Goal: Navigation & Orientation: Find specific page/section

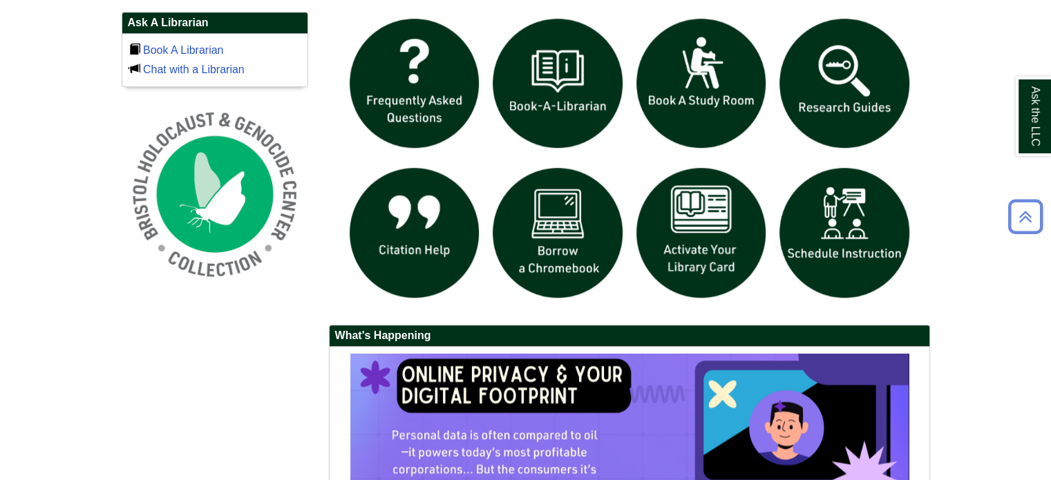
scroll to position [984, 0]
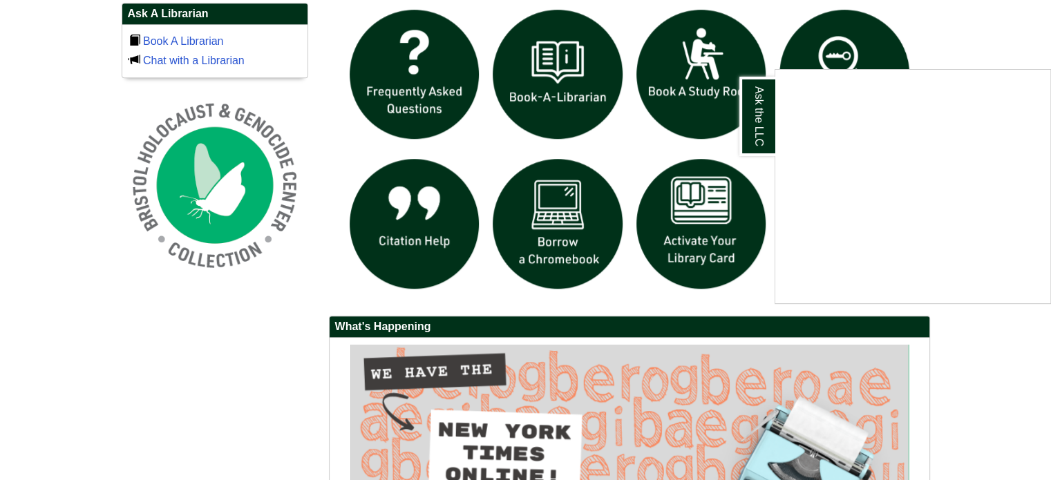
click at [1000, 42] on div "Ask the LLC" at bounding box center [525, 240] width 1051 height 480
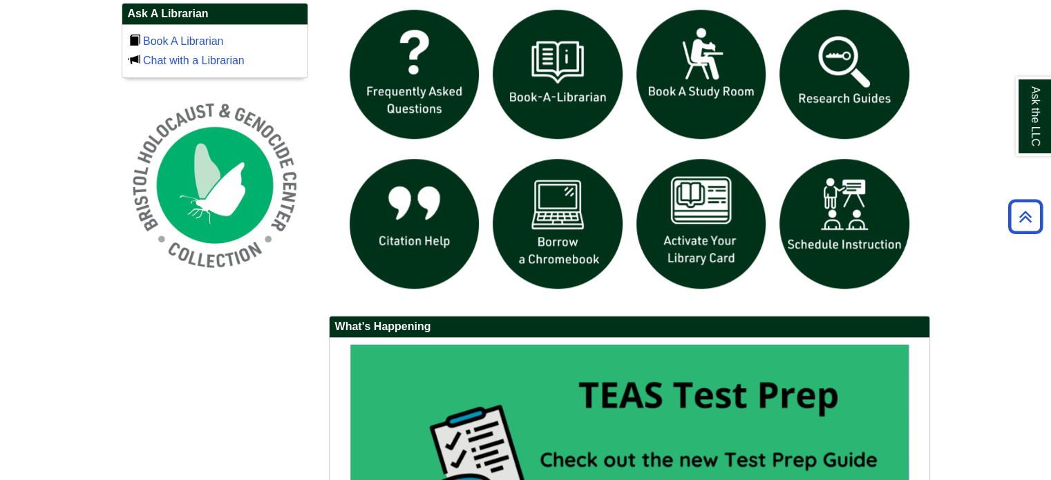
scroll to position [1253, 0]
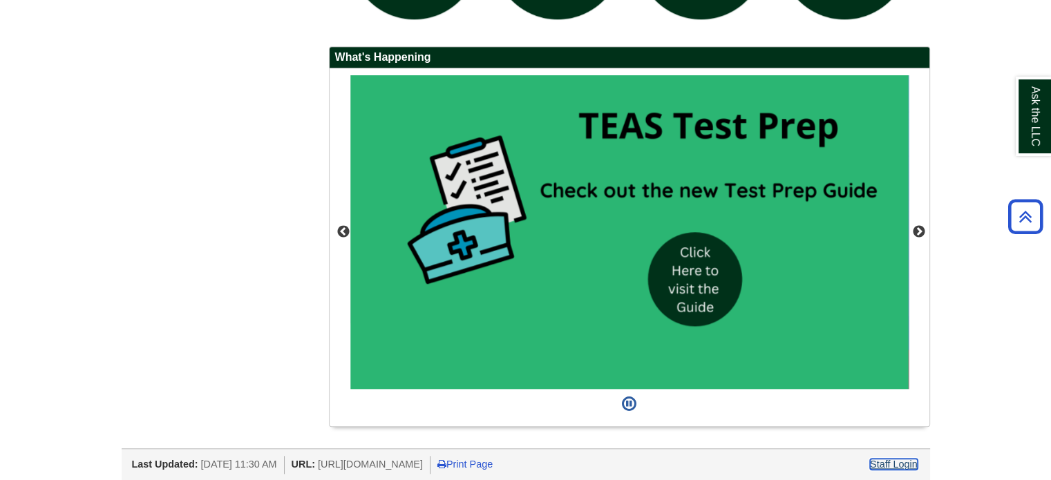
click at [880, 459] on link "Staff Login" at bounding box center [894, 464] width 48 height 11
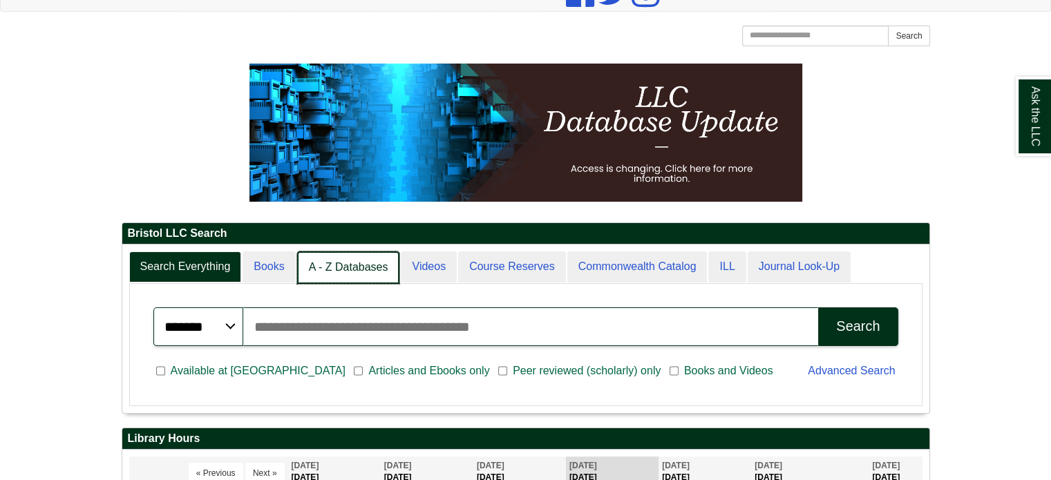
scroll to position [7, 6]
click at [352, 281] on link "A - Z Databases" at bounding box center [348, 267] width 103 height 32
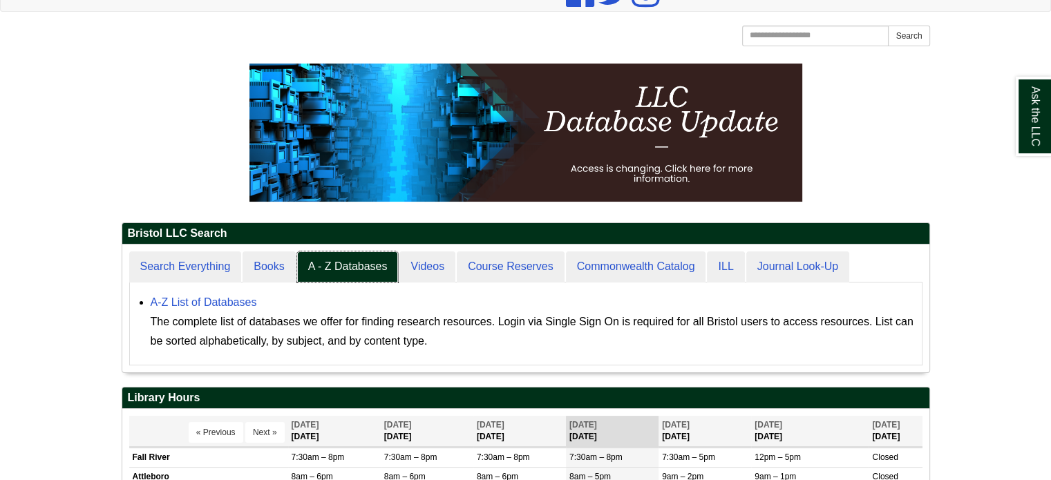
scroll to position [127, 807]
click at [188, 303] on link "A-Z List of Databases" at bounding box center [204, 302] width 106 height 12
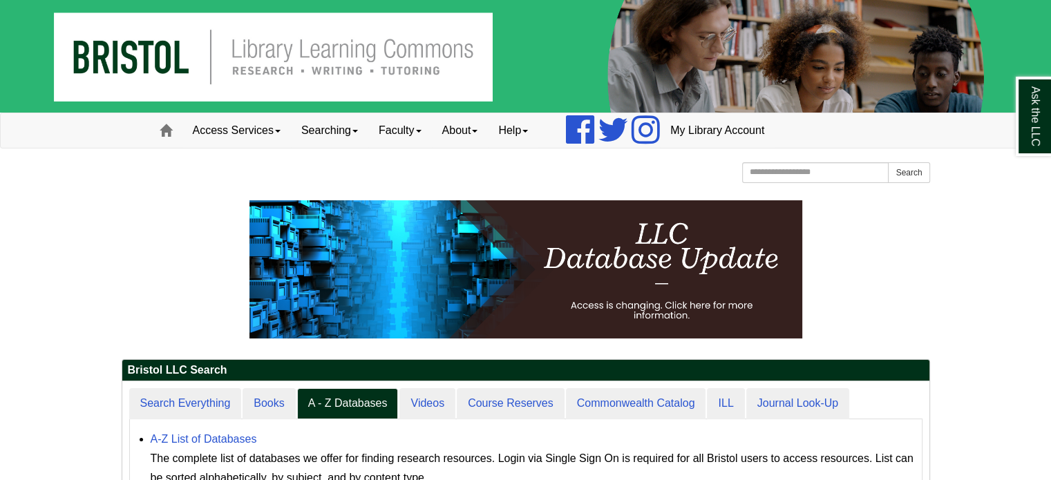
click at [135, 209] on p at bounding box center [526, 269] width 808 height 138
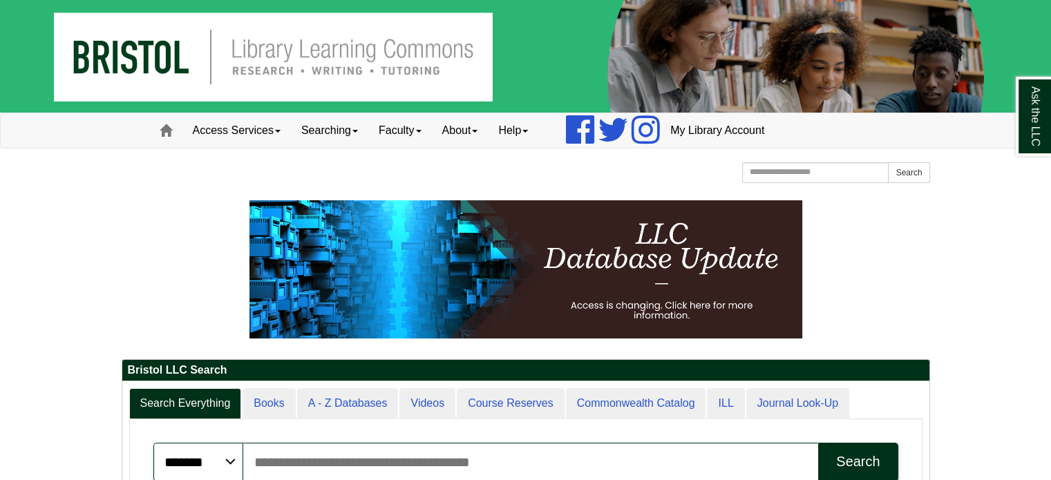
click at [167, 254] on p at bounding box center [526, 269] width 808 height 138
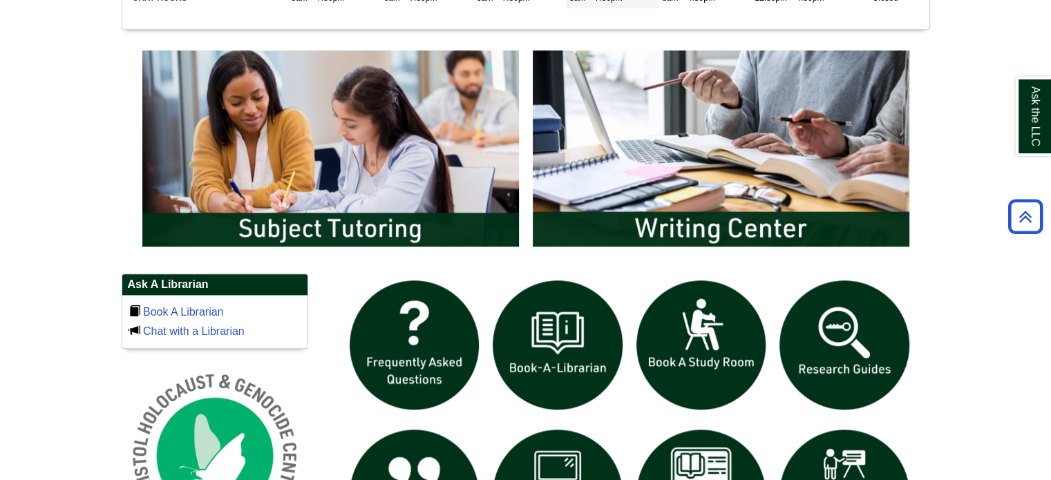
scroll to position [728, 0]
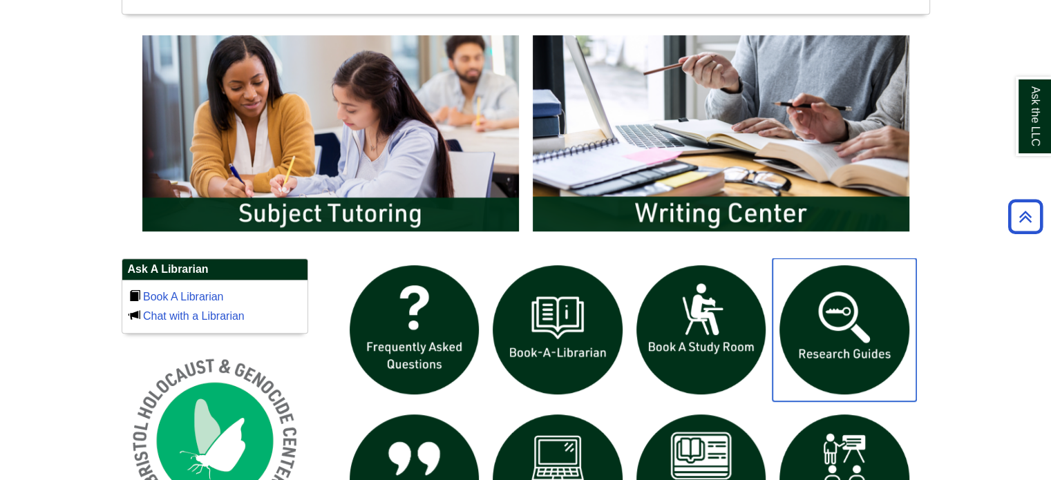
click at [857, 309] on img "slideshow" at bounding box center [844, 330] width 144 height 144
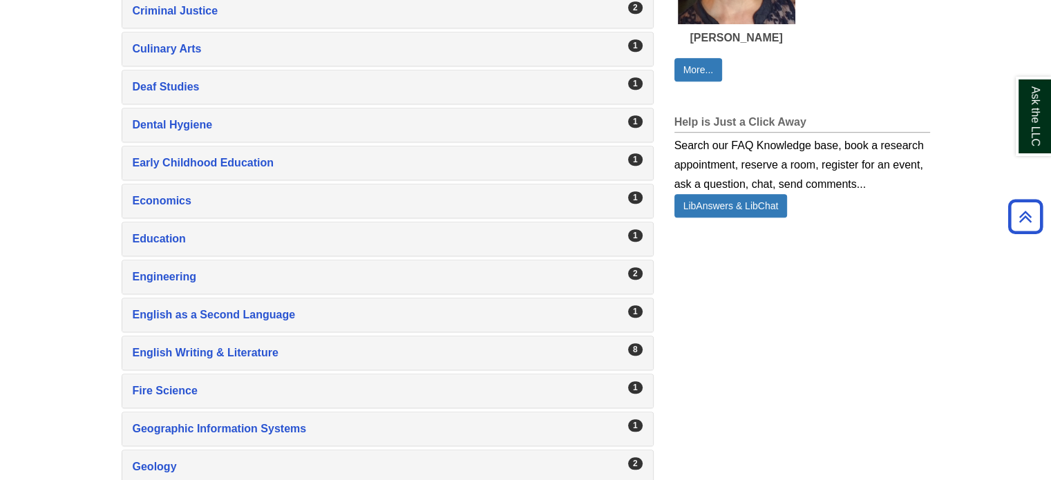
scroll to position [975, 0]
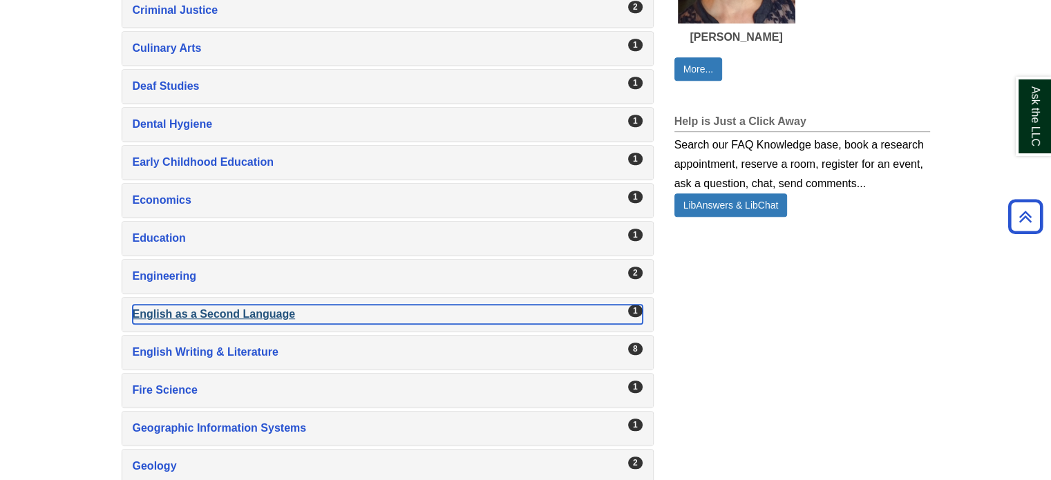
click at [222, 305] on div "English as a Second Language , 1 guides" at bounding box center [388, 314] width 510 height 19
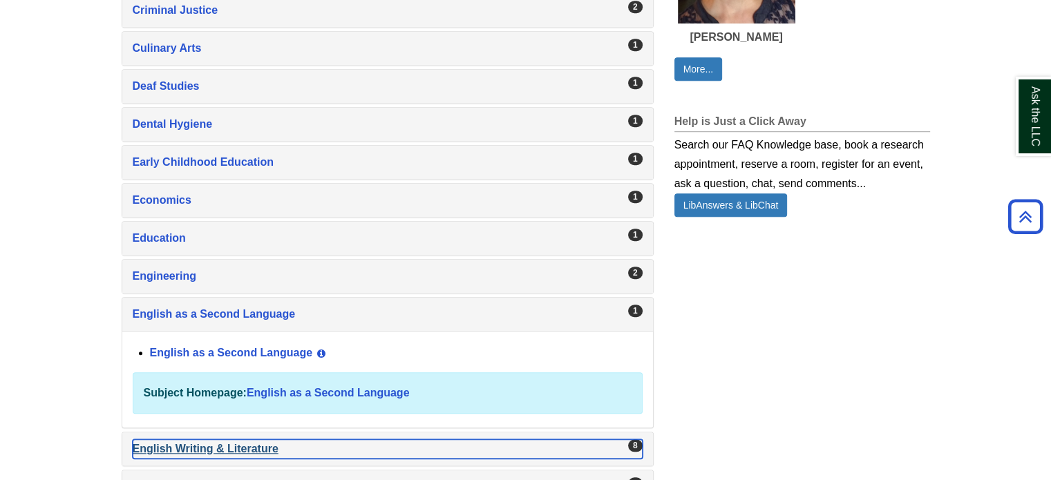
click at [199, 443] on div "English Writing & Literature , 8 guides" at bounding box center [388, 448] width 510 height 19
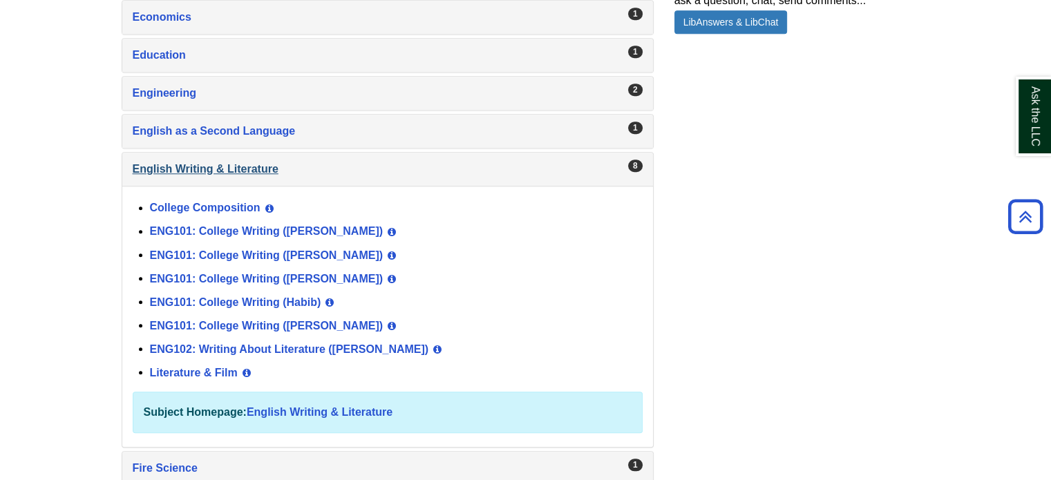
scroll to position [1160, 0]
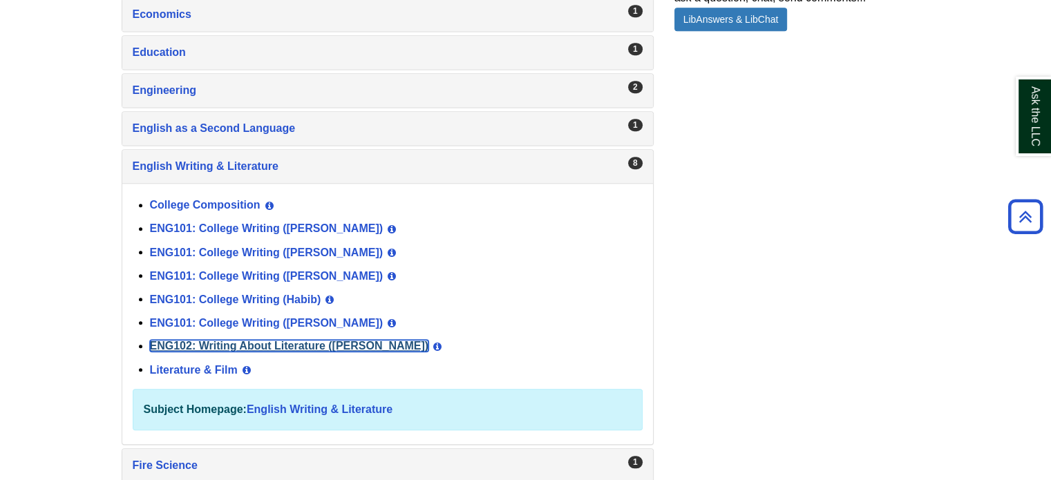
click at [287, 340] on link "ENG102: Writing About Literature (Duffy)" at bounding box center [289, 346] width 279 height 12
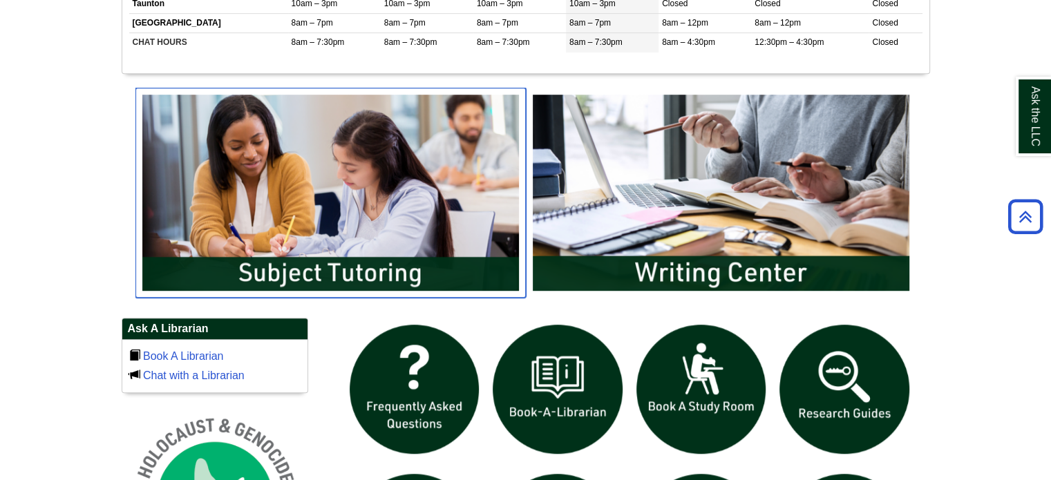
click at [448, 225] on img "slideshow" at bounding box center [330, 193] width 390 height 210
